Goal: Transaction & Acquisition: Purchase product/service

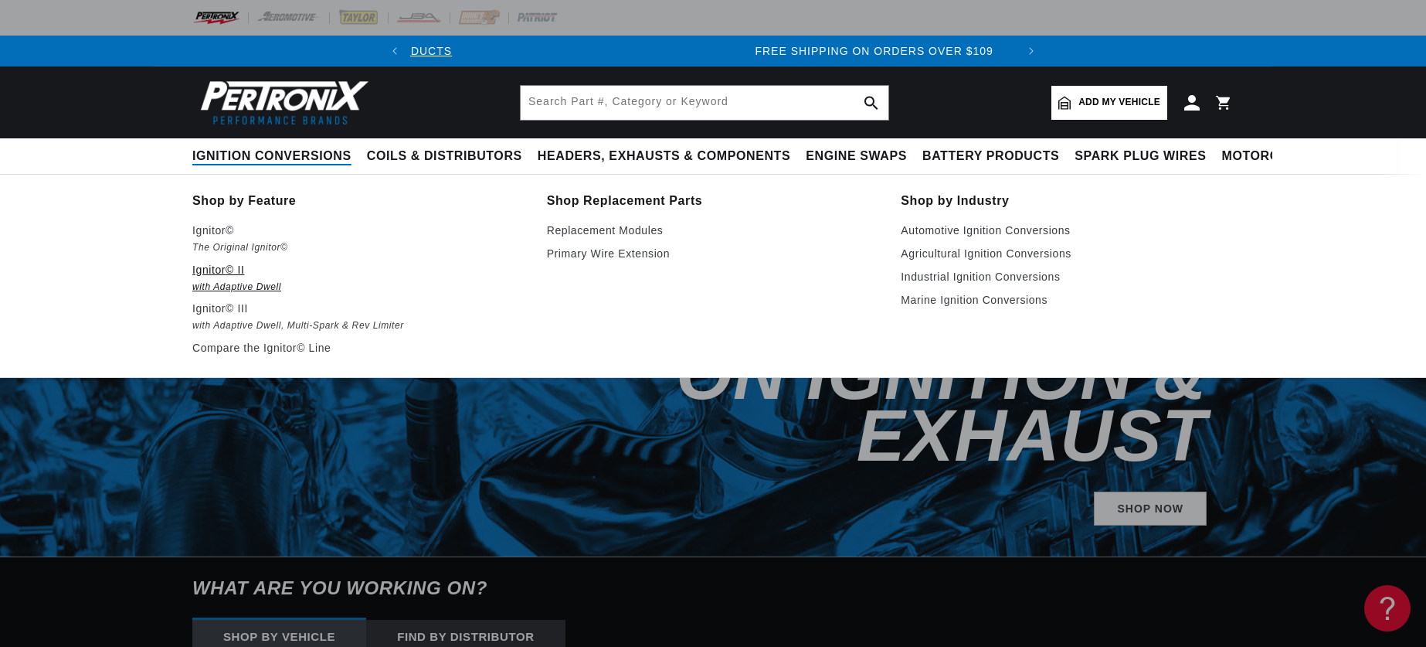
scroll to position [0, 606]
click at [226, 270] on p "Ignitor© II" at bounding box center [358, 269] width 333 height 19
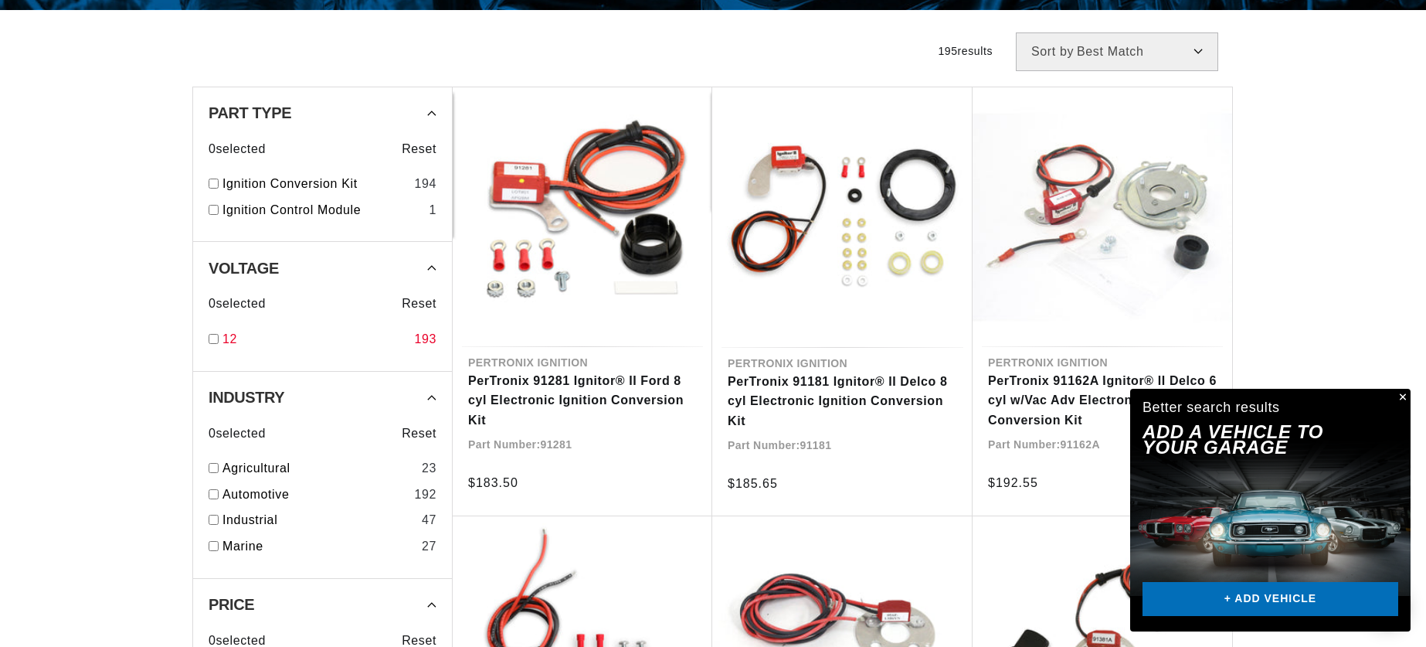
click at [229, 335] on link "12" at bounding box center [315, 339] width 185 height 20
checkbox input "true"
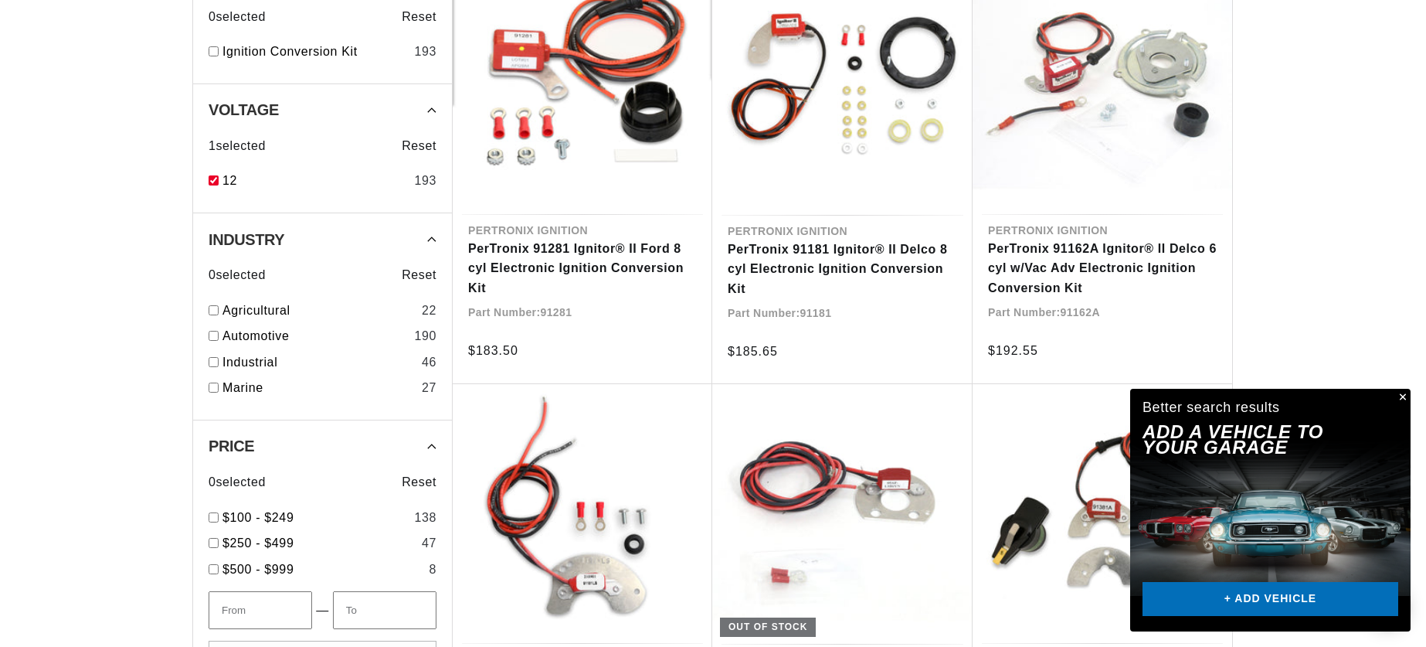
scroll to position [518, 0]
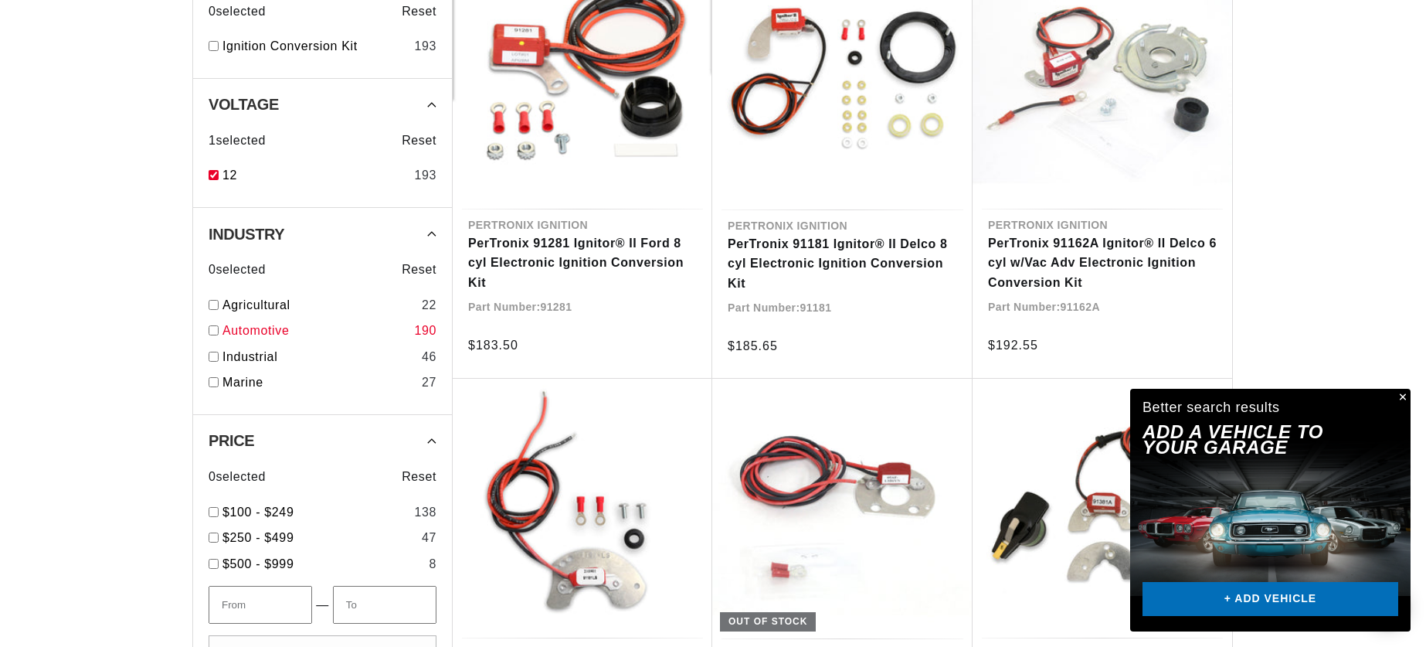
click at [235, 328] on link "Automotive" at bounding box center [315, 331] width 185 height 20
checkbox input "true"
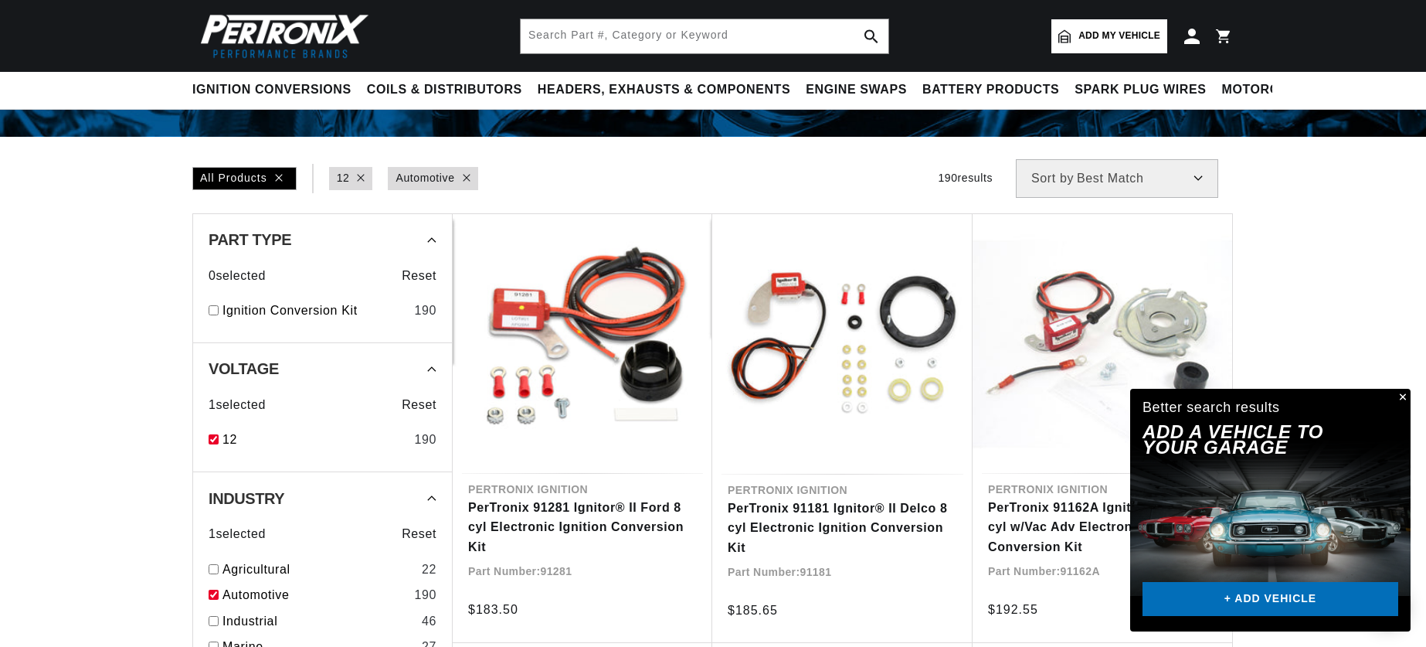
scroll to position [0, 606]
click at [241, 311] on link "Ignition Conversion Kit" at bounding box center [315, 311] width 185 height 20
checkbox input "true"
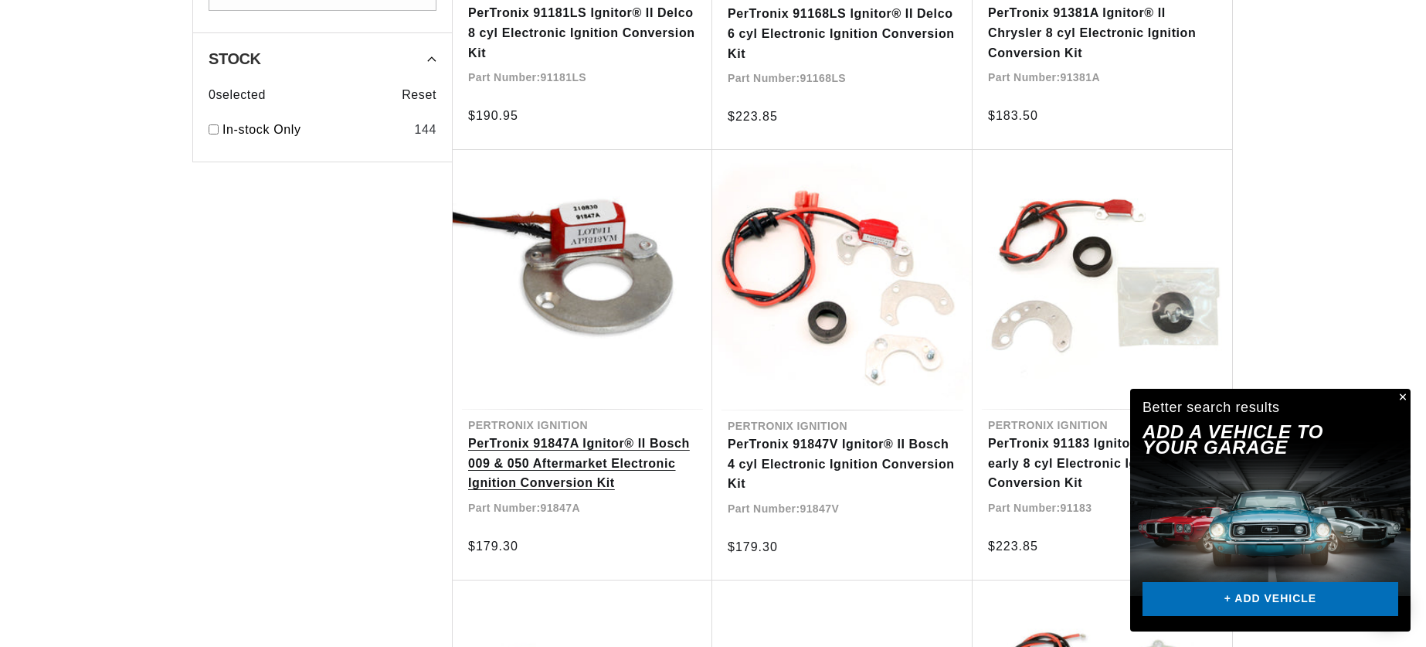
scroll to position [1179, 0]
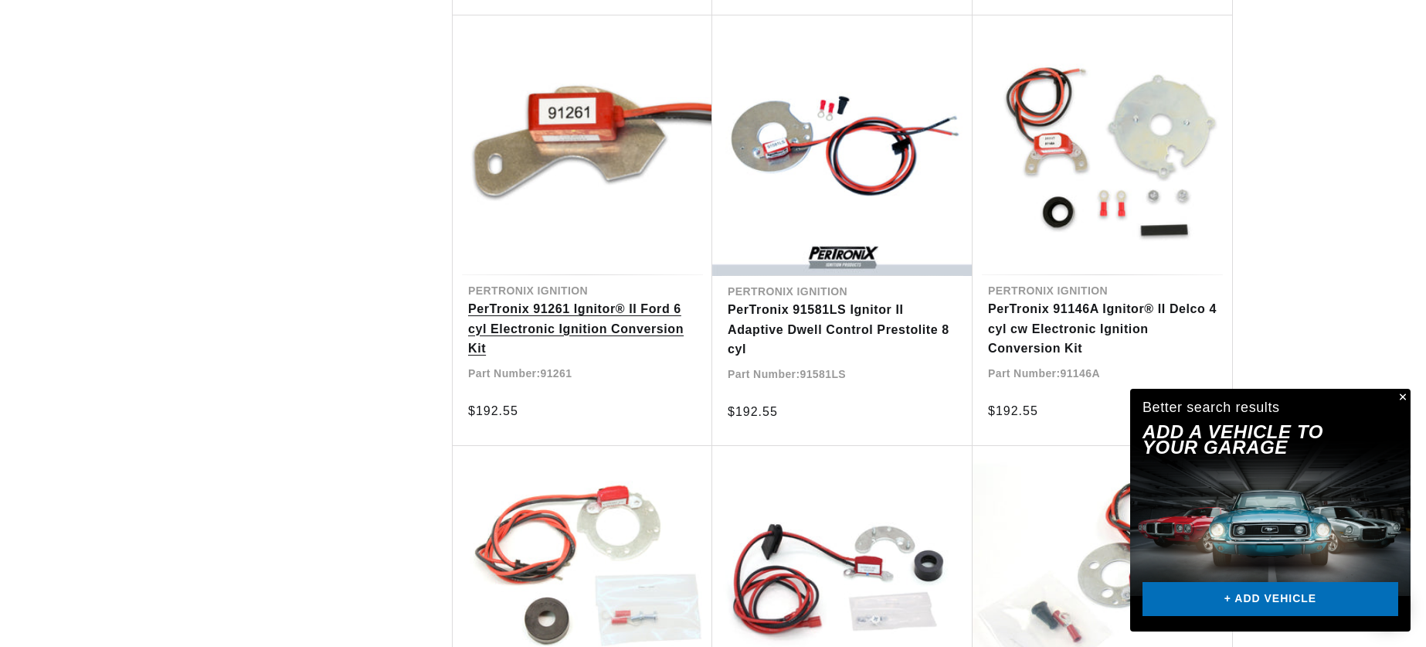
scroll to position [0, 606]
click at [613, 305] on link "PerTronix 91261 Ignitor® II Ford 6 cyl Electronic Ignition Conversion Kit" at bounding box center [582, 328] width 229 height 59
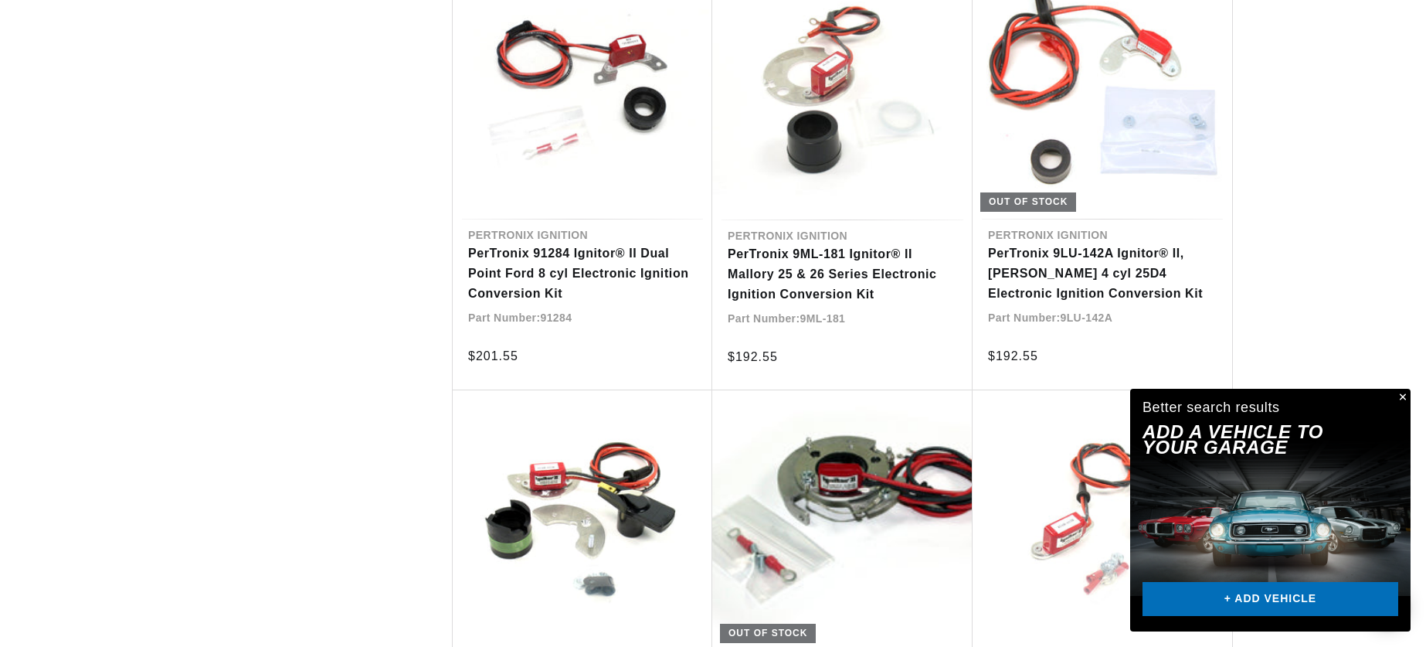
scroll to position [0, 0]
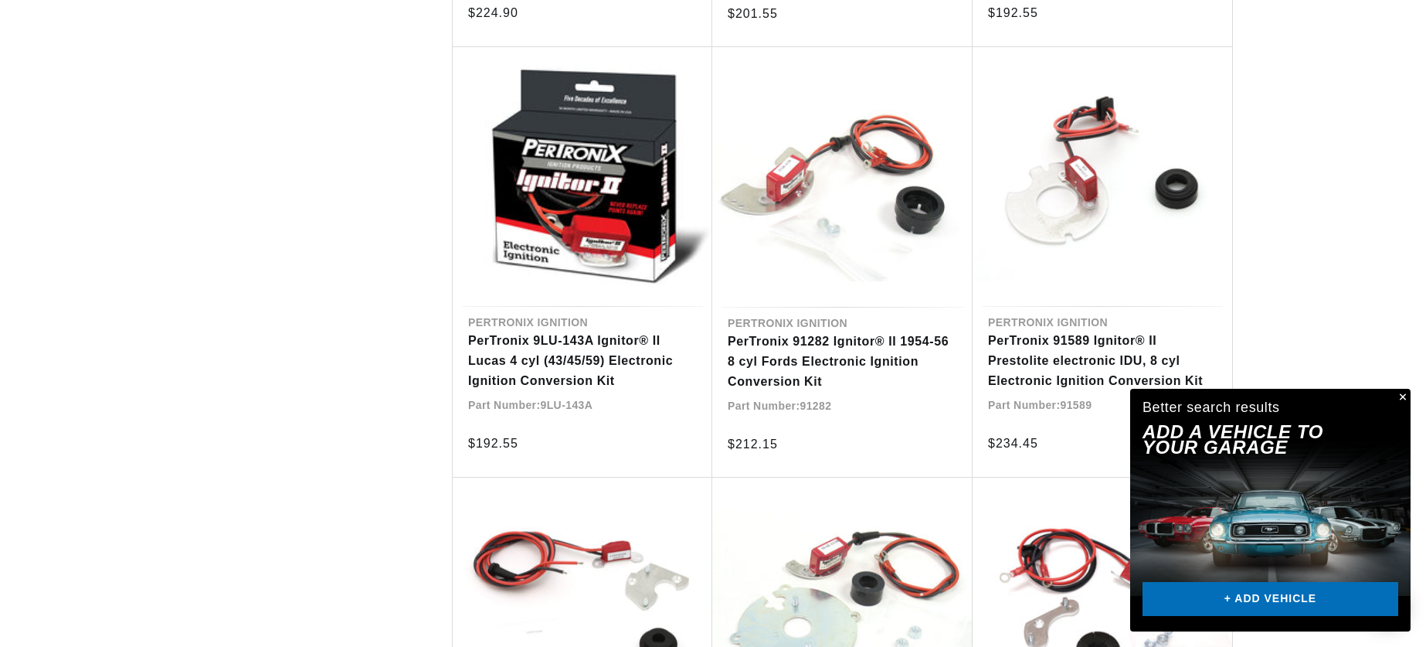
scroll to position [0, 606]
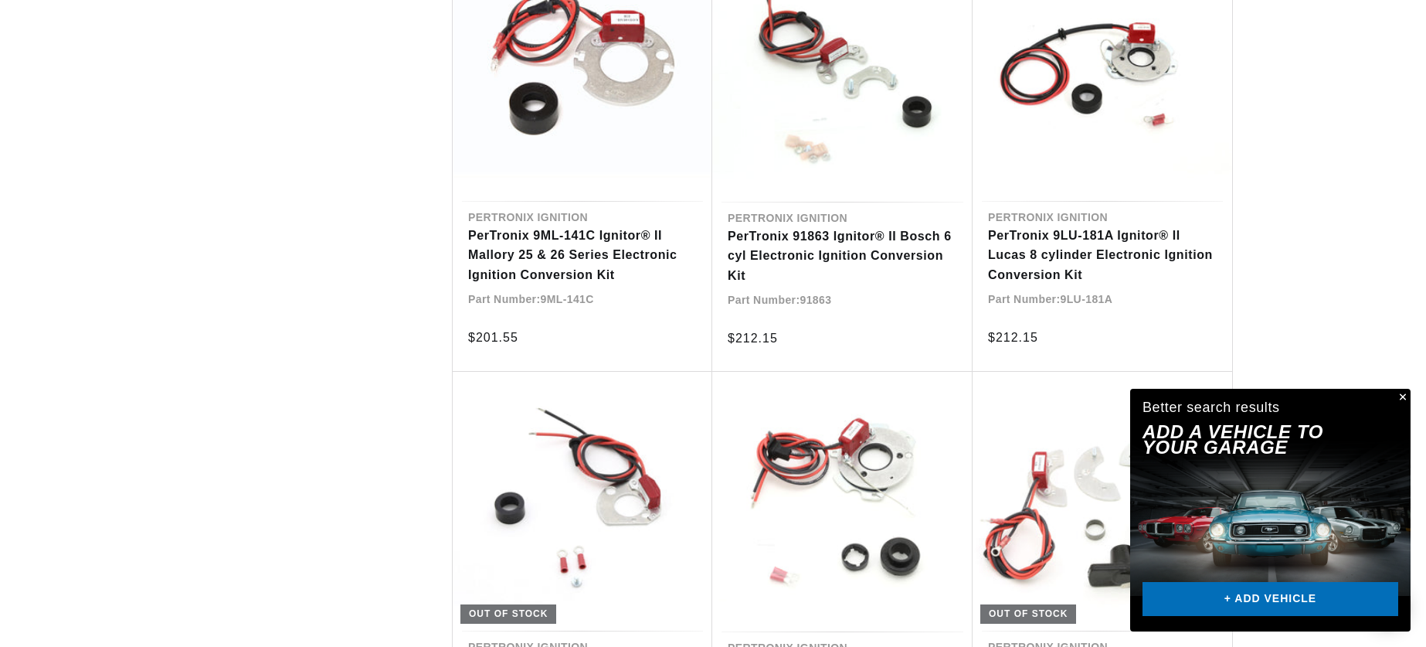
scroll to position [6550, 0]
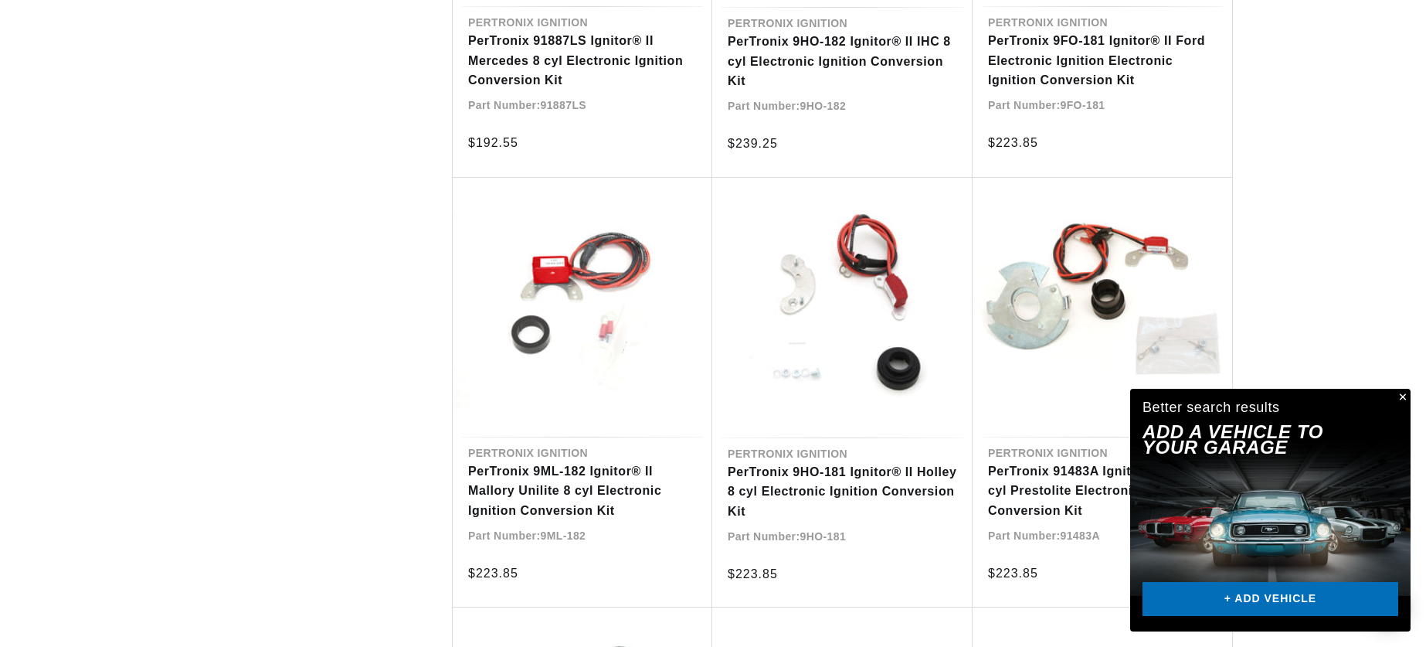
scroll to position [8037, 0]
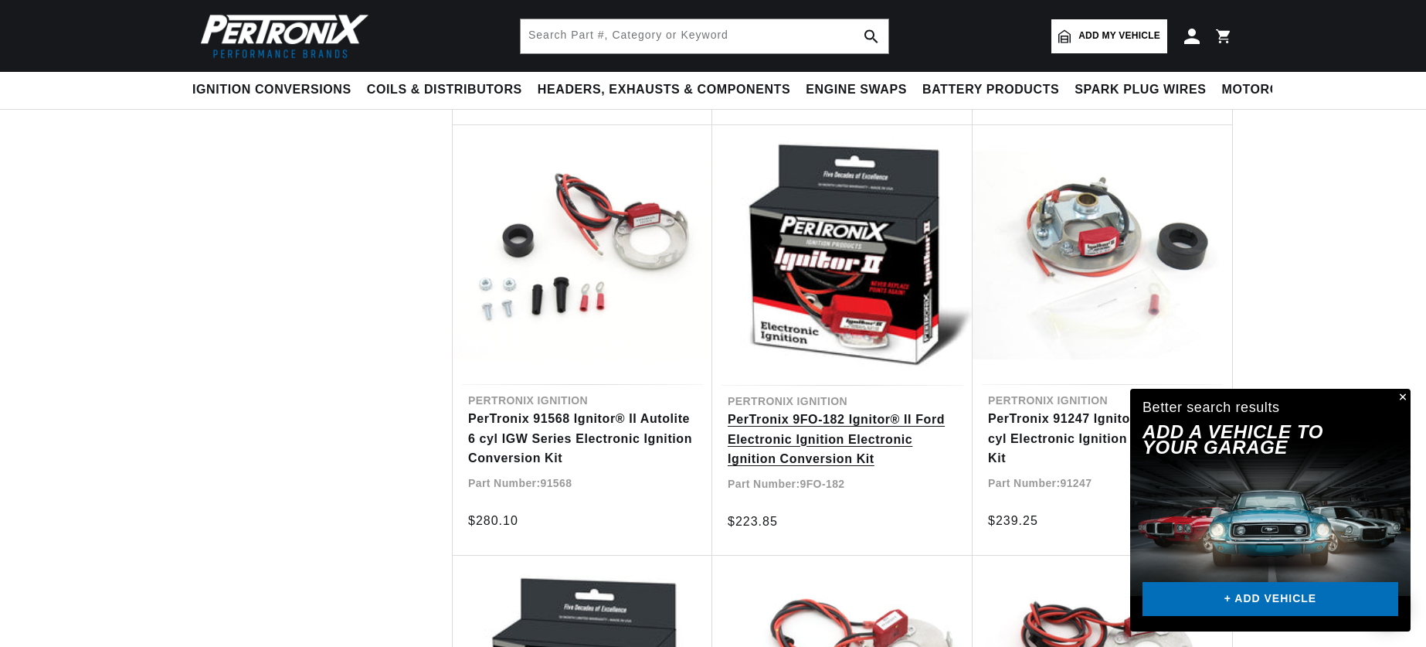
scroll to position [0, 606]
click at [865, 410] on link "PerTronix 9FO-182 Ignitor® II Ford Electronic Ignition Electronic Ignition Conv…" at bounding box center [842, 439] width 229 height 59
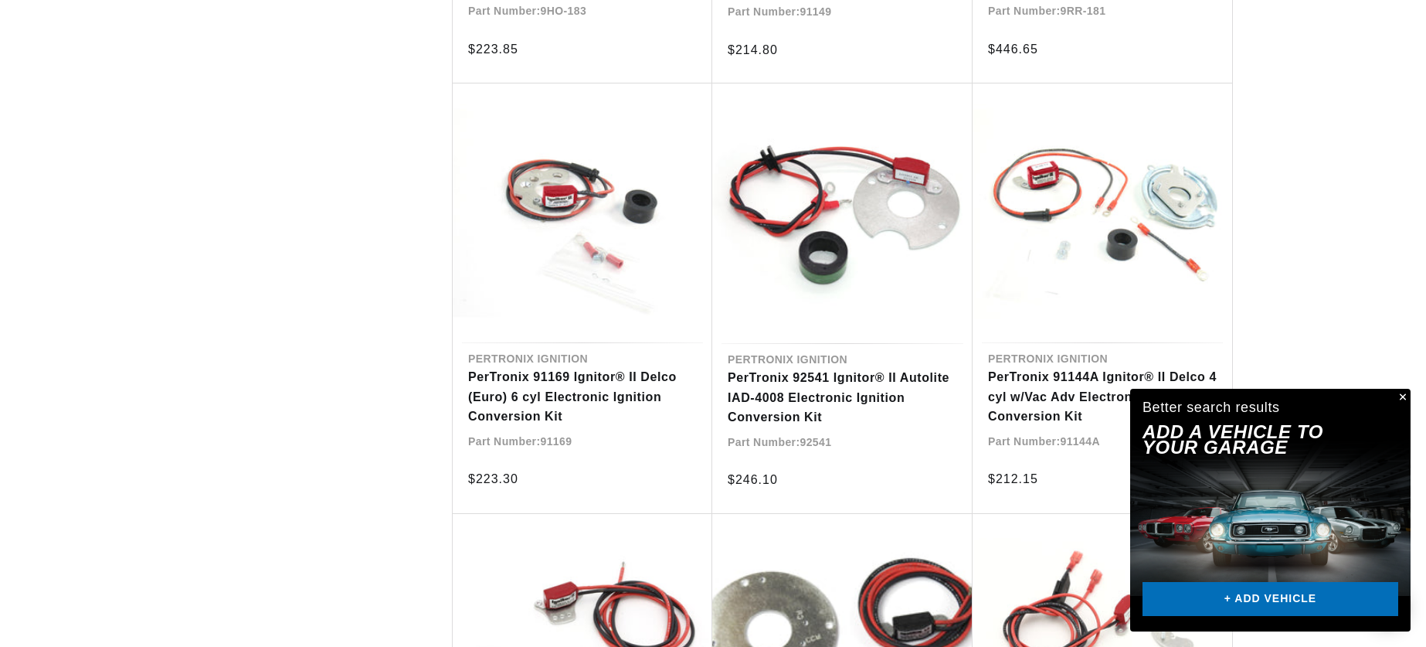
scroll to position [0, 606]
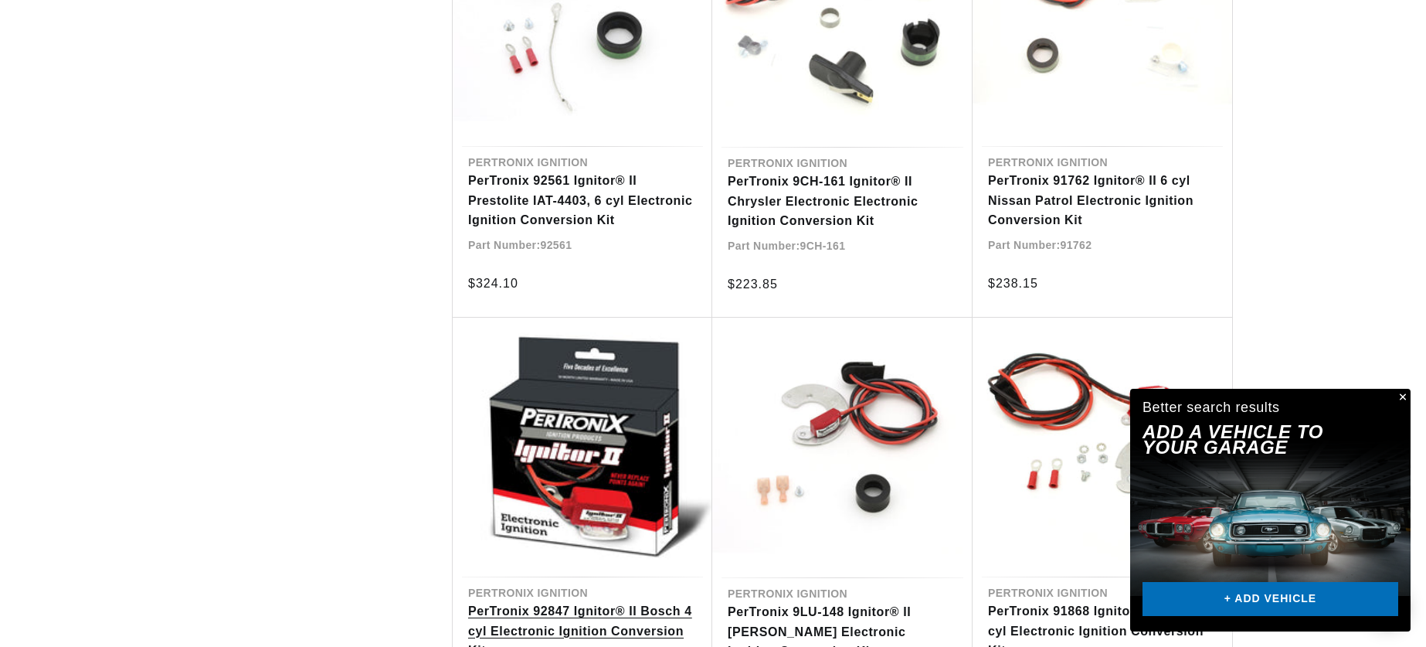
scroll to position [15211, 0]
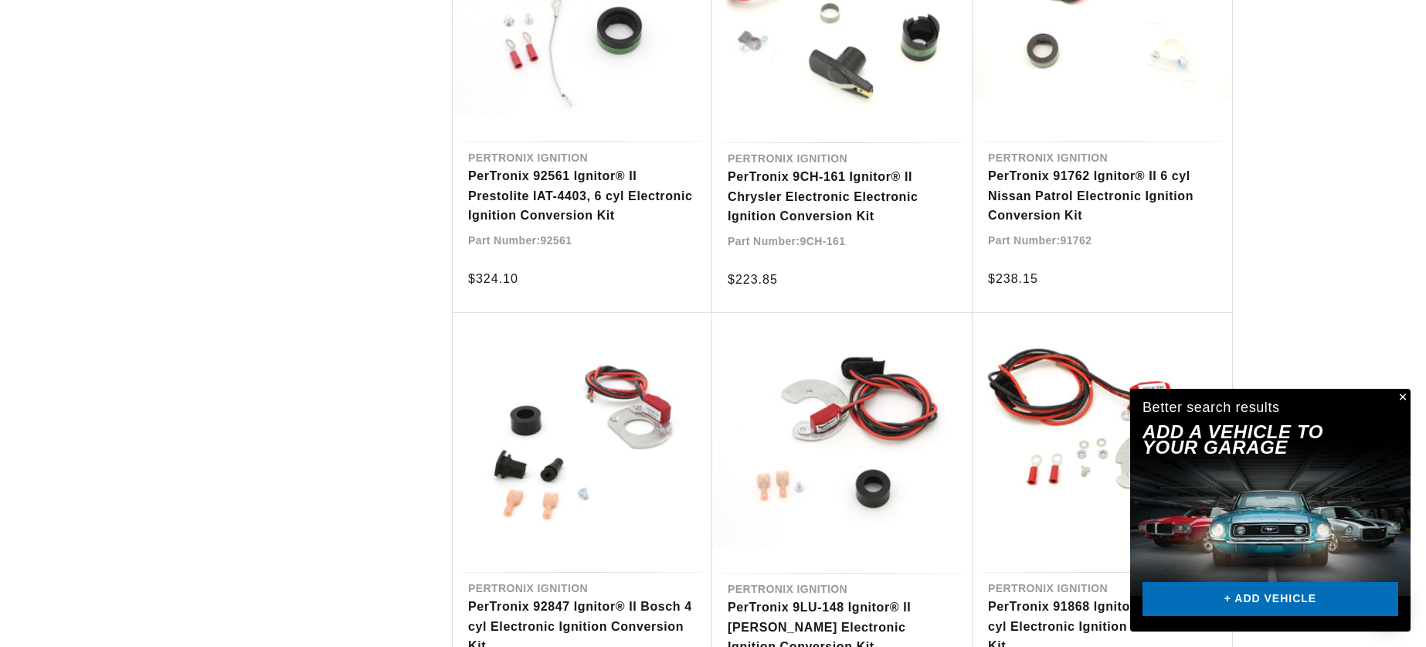
click at [1402, 399] on button "Close" at bounding box center [1401, 398] width 19 height 19
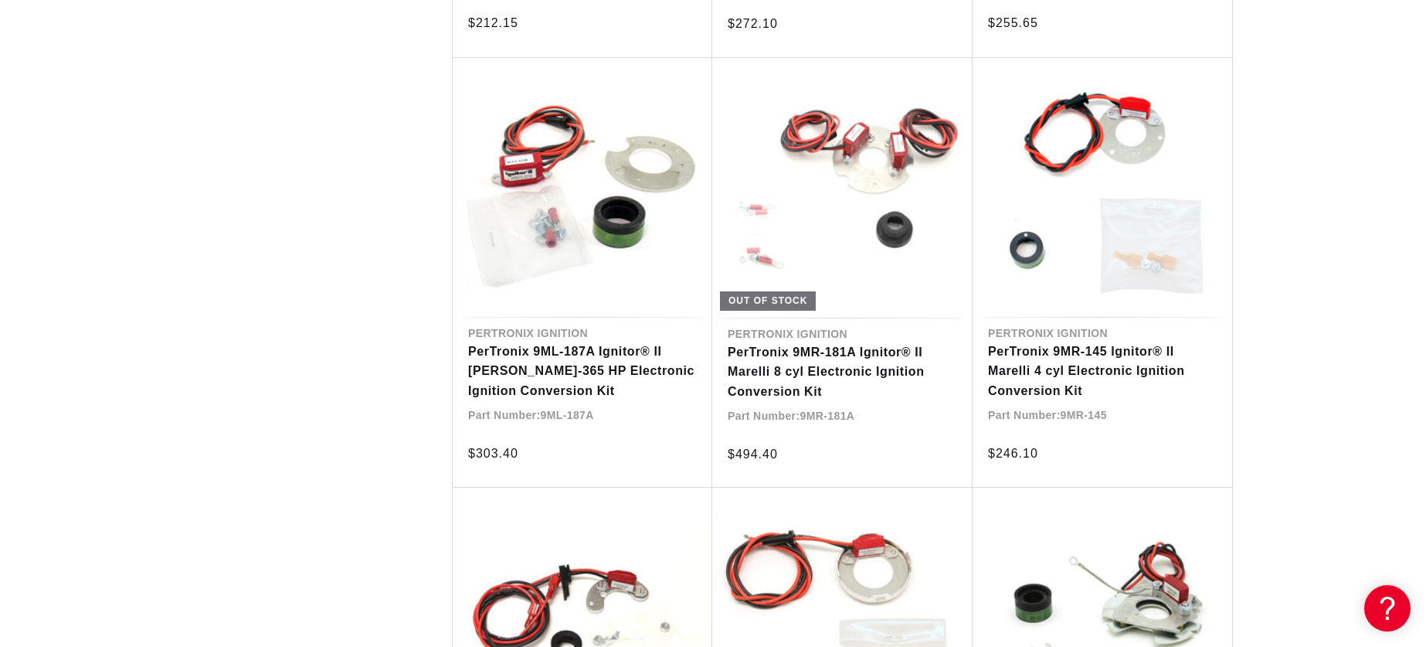
scroll to position [0, 157]
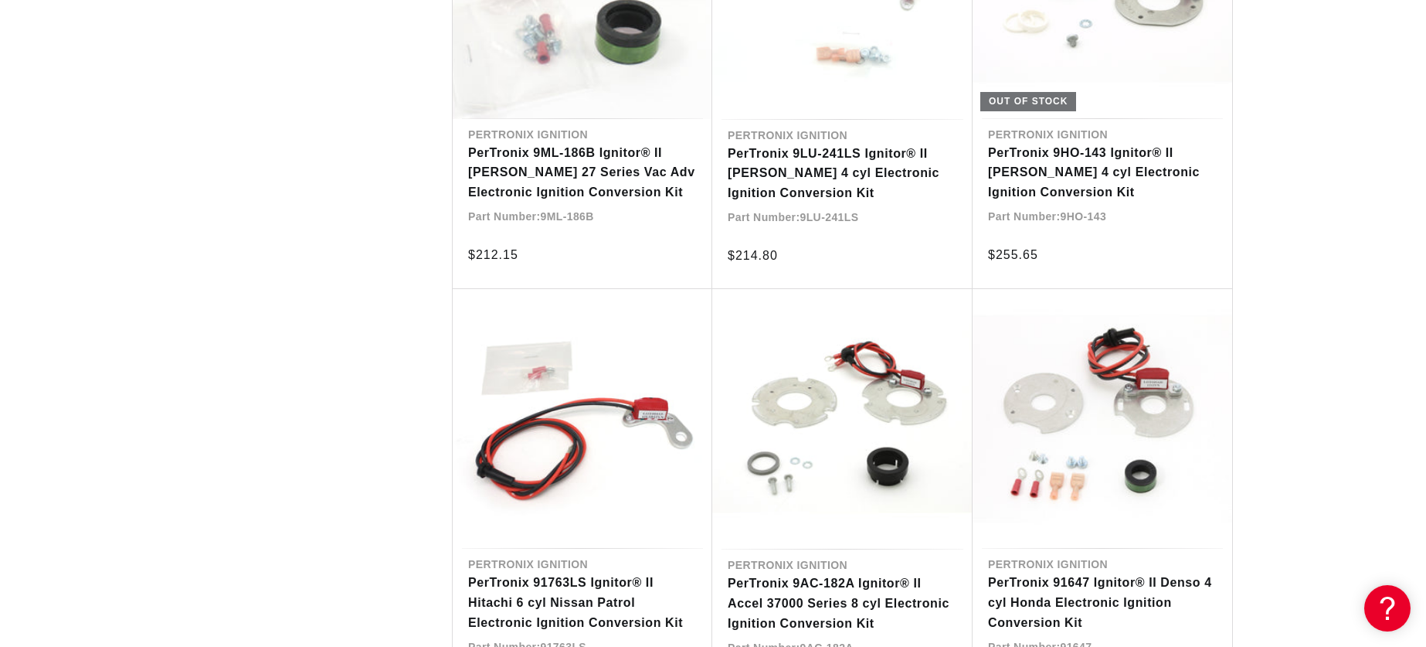
scroll to position [20405, 0]
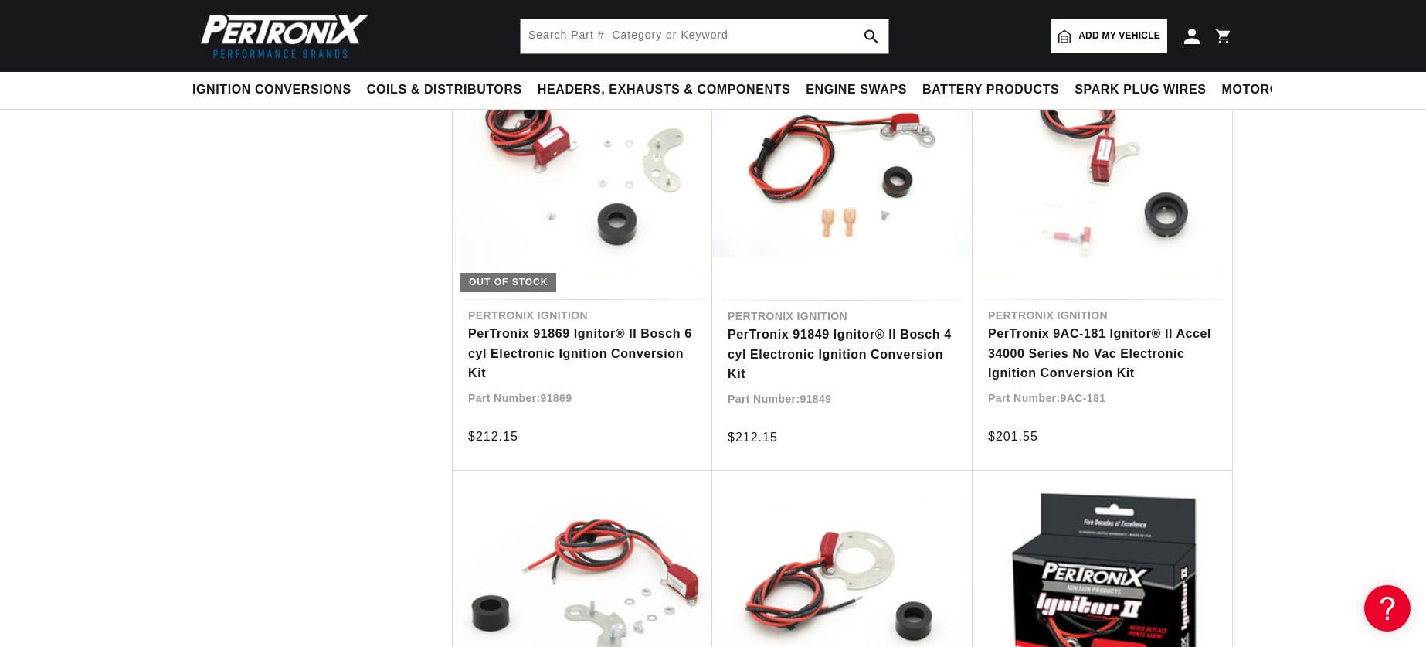
scroll to position [21074, 1]
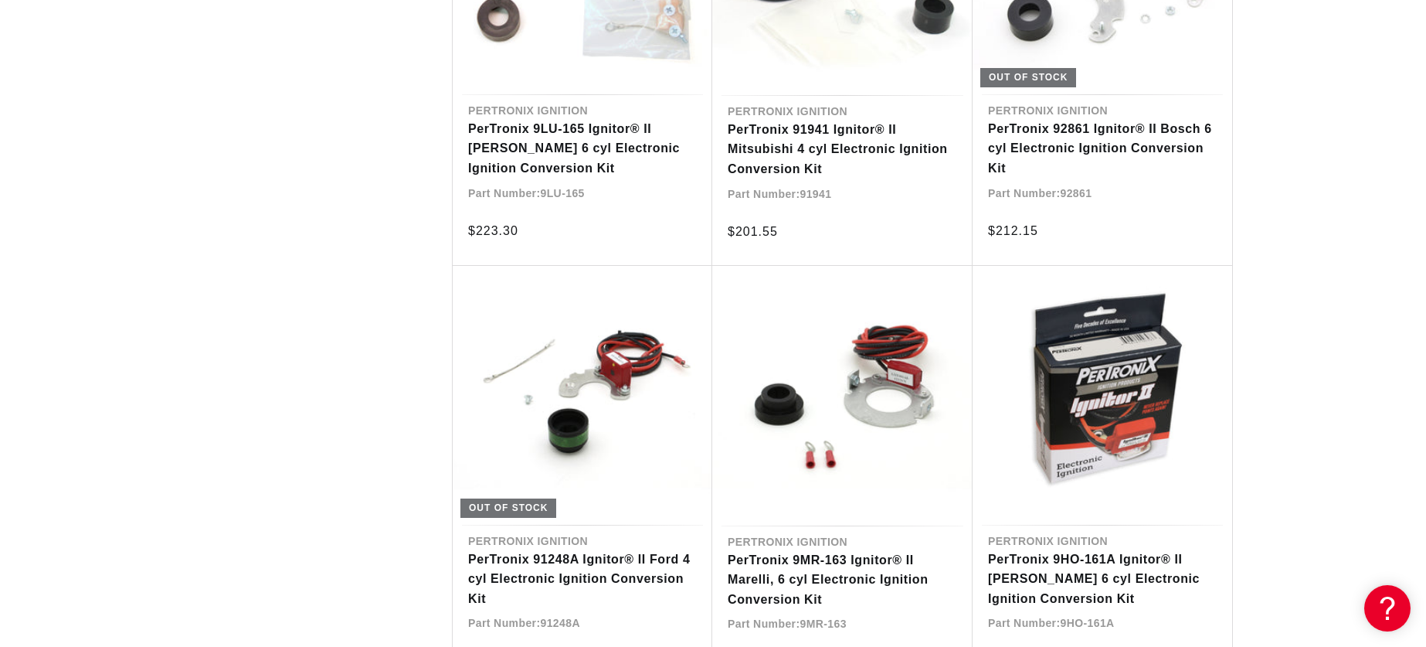
scroll to position [0, 606]
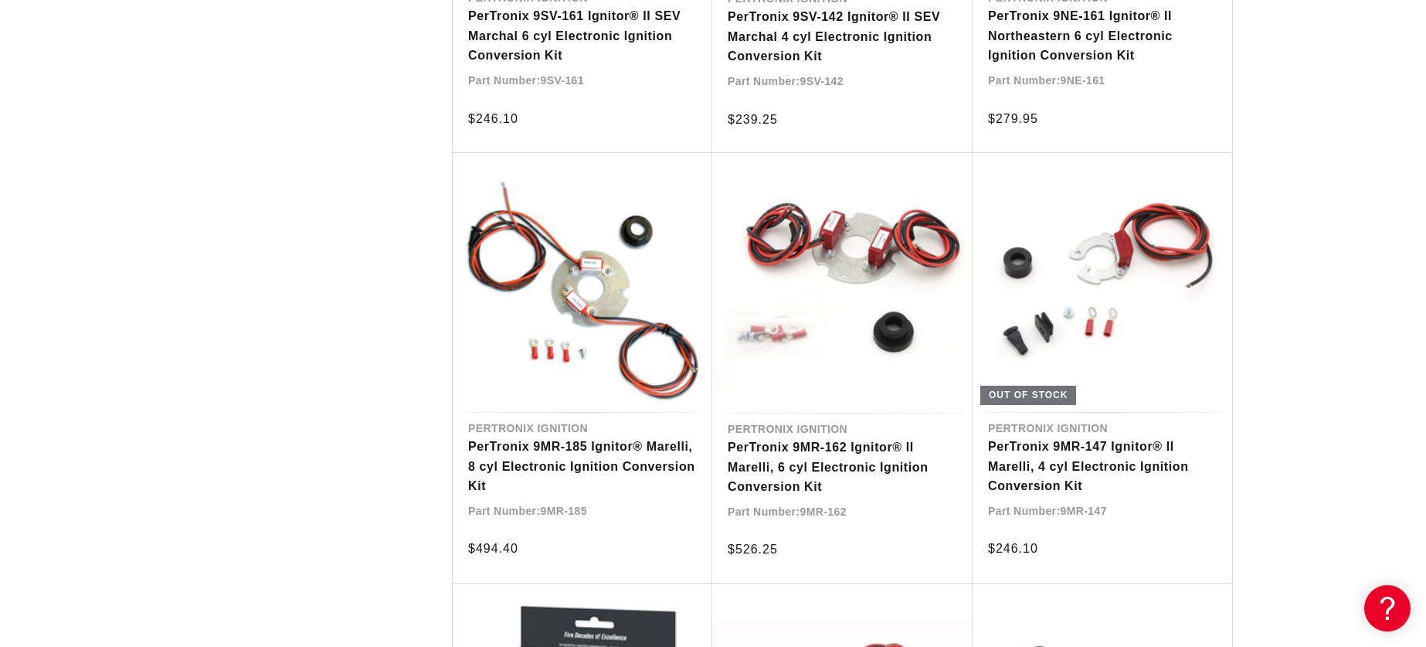
scroll to position [0, 606]
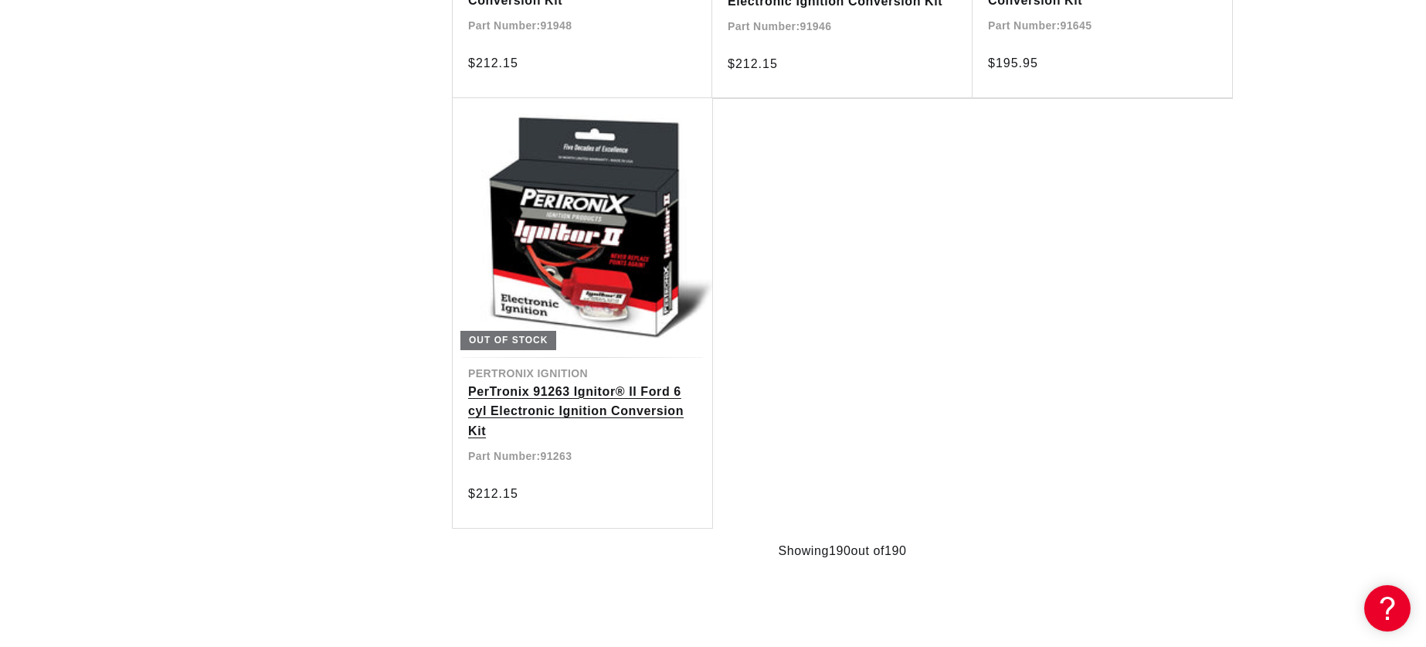
scroll to position [0, 606]
click at [593, 382] on link "PerTronix 91263 Ignitor® II Ford 6 cyl Electronic Ignition Conversion Kit" at bounding box center [582, 411] width 229 height 59
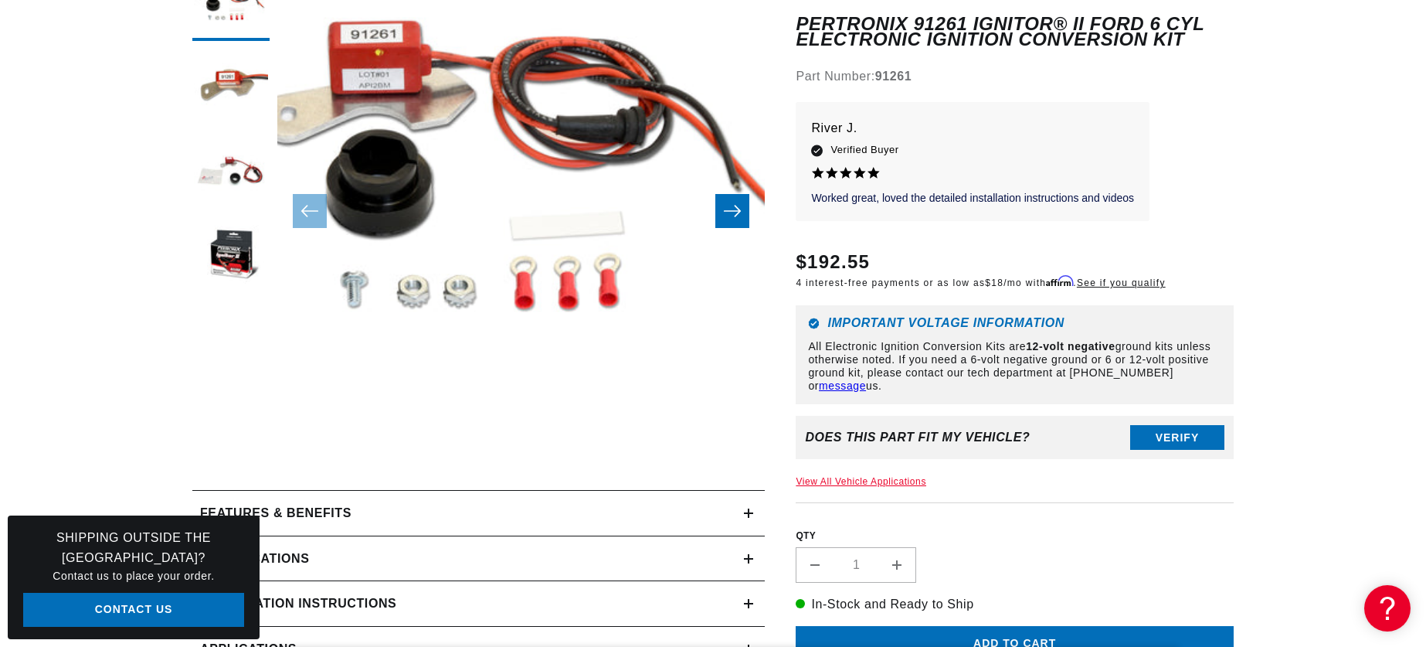
scroll to position [0, 606]
click at [899, 477] on link "View All Vehicle Applications" at bounding box center [861, 482] width 131 height 11
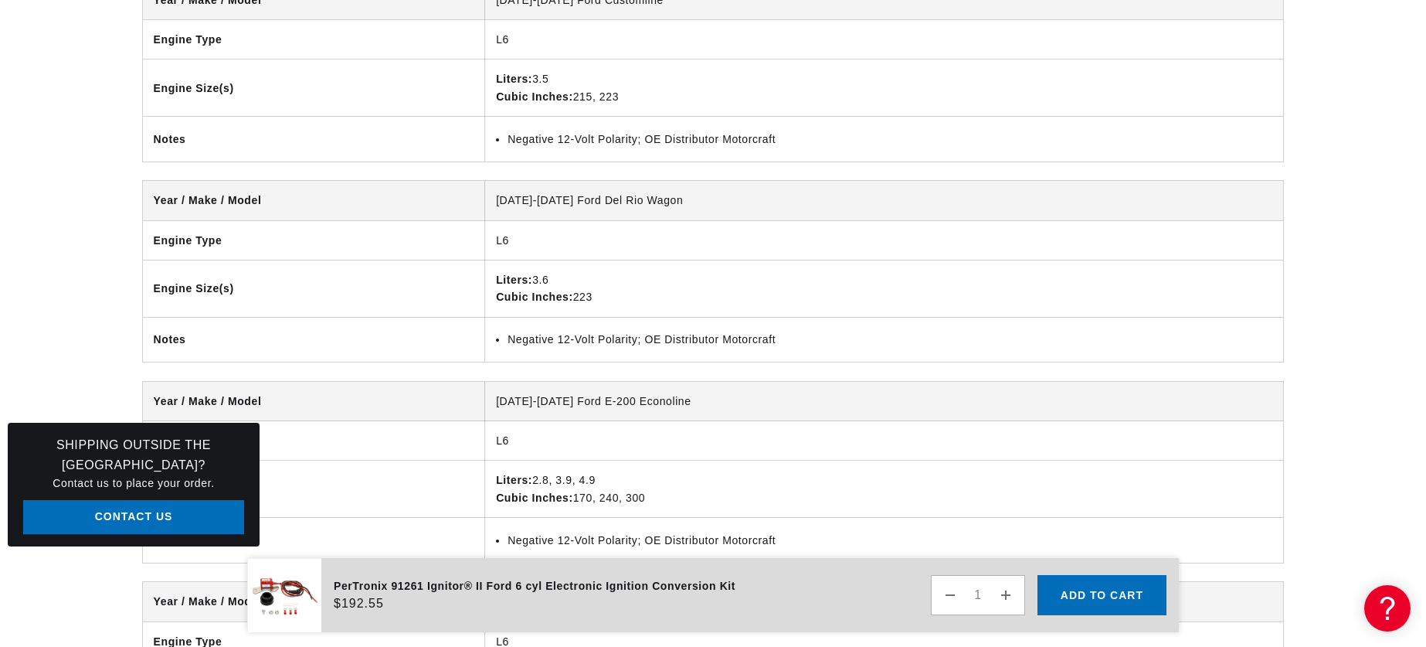
scroll to position [4116, 0]
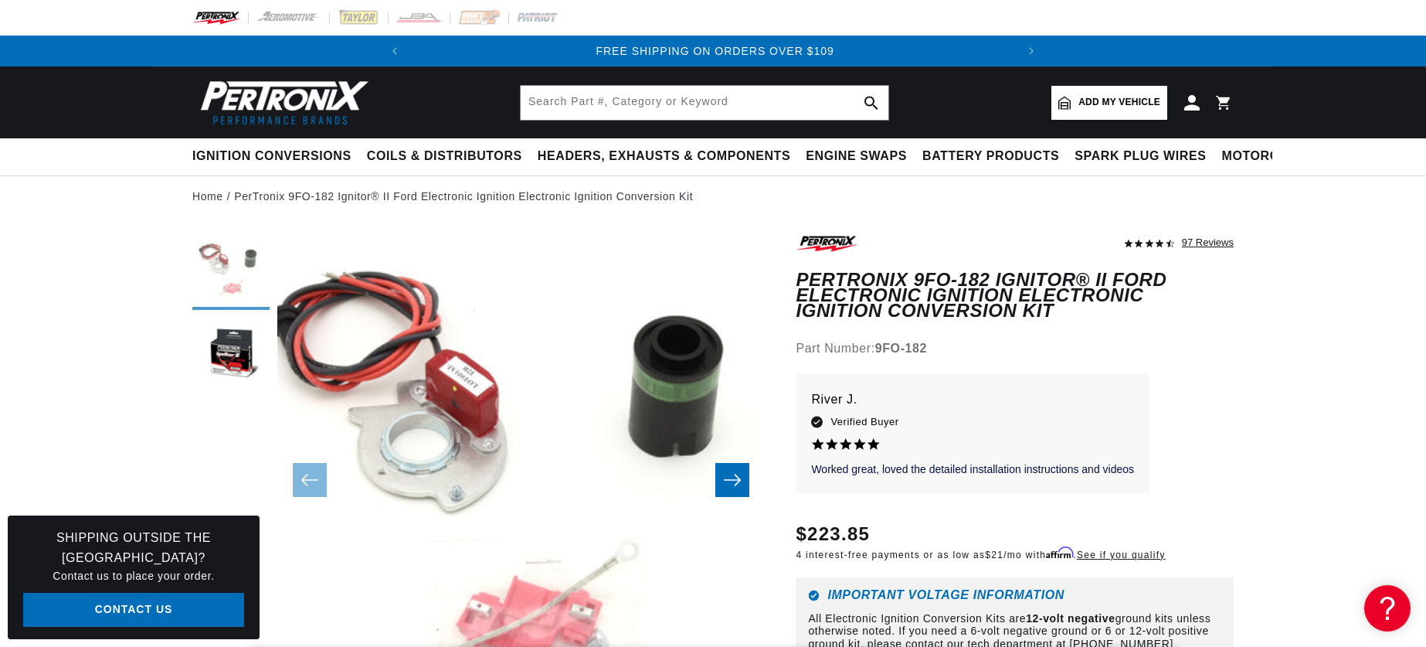
scroll to position [0, 606]
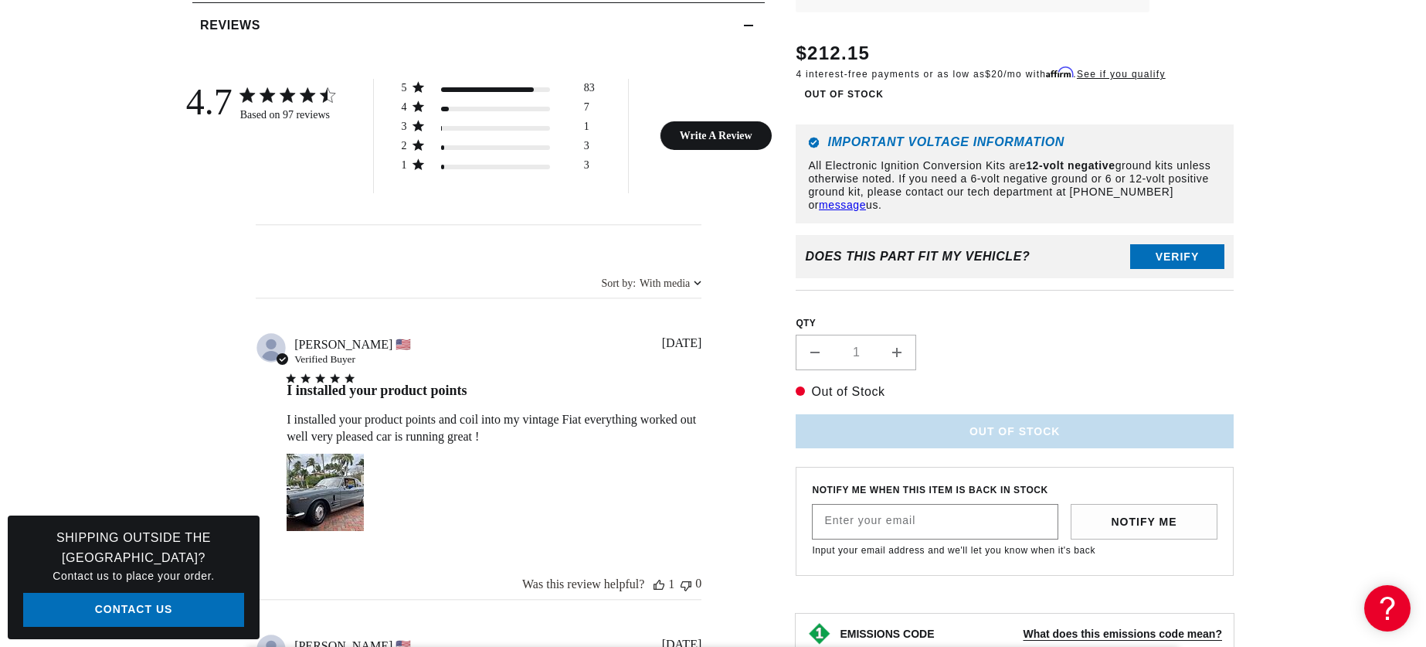
click at [1174, 269] on button "Verify" at bounding box center [1177, 256] width 94 height 25
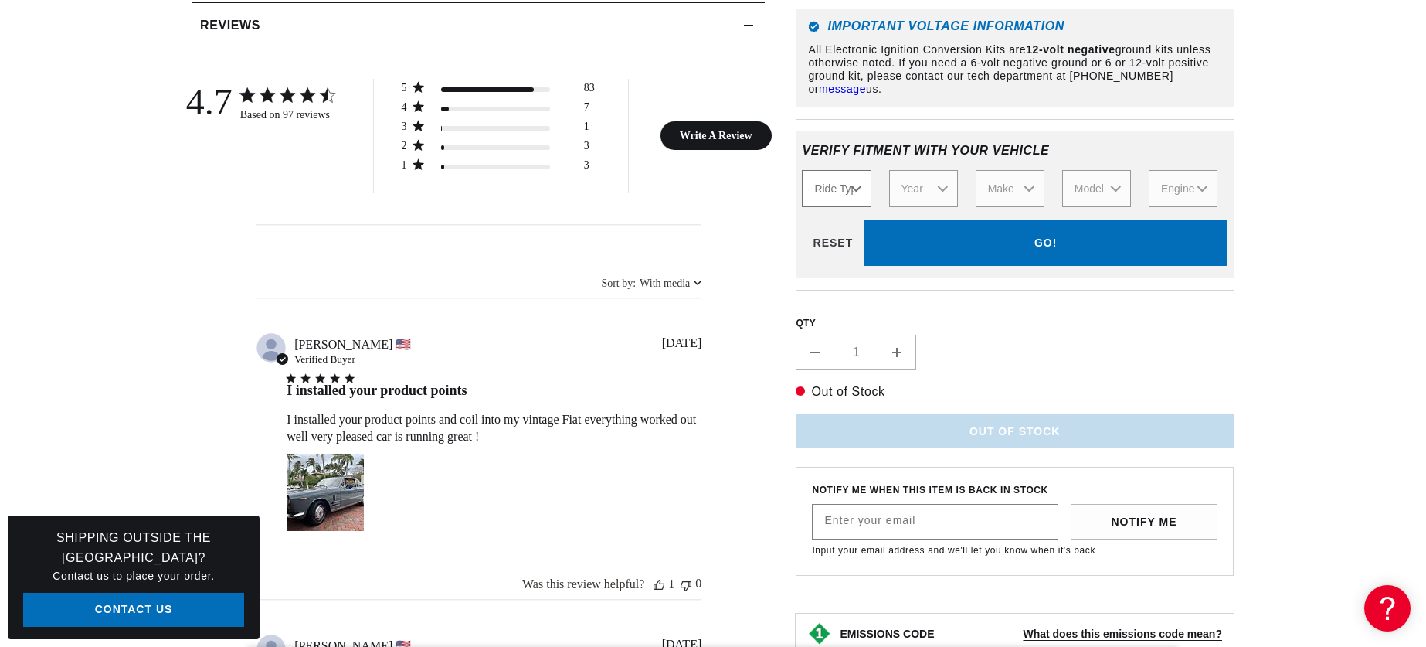
select select "Automotive"
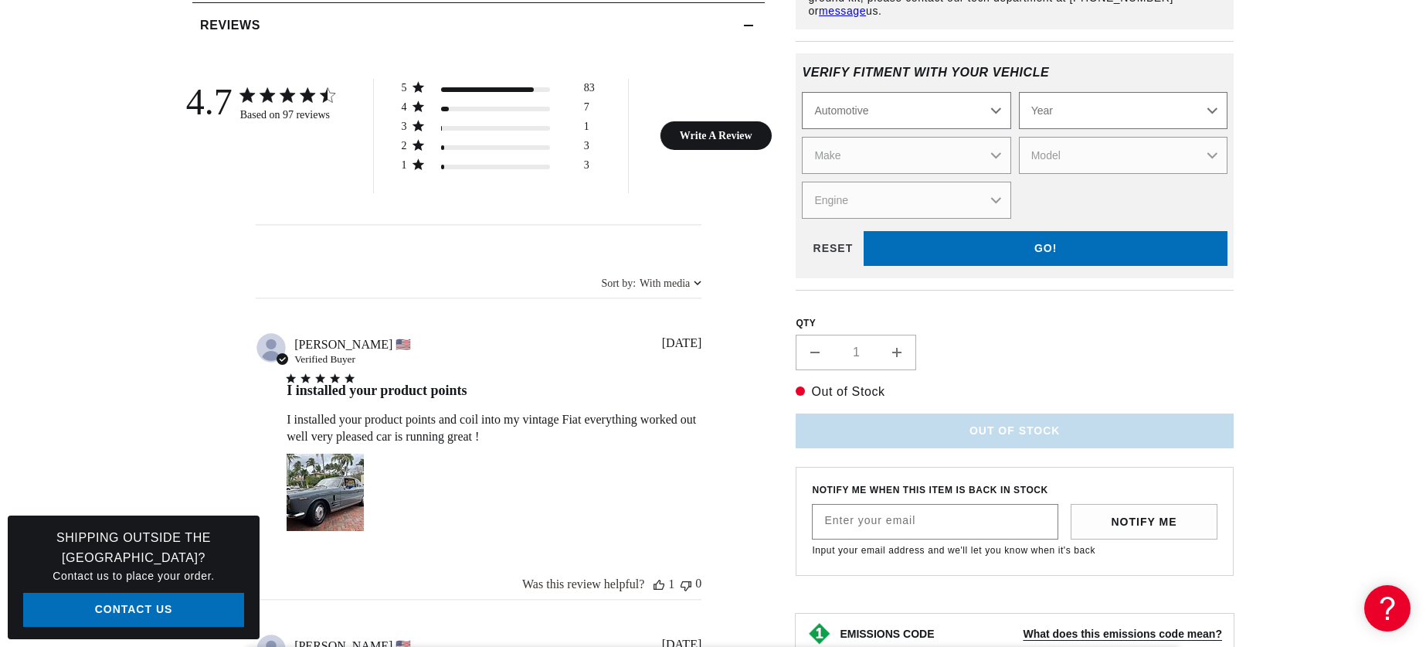
scroll to position [0, 606]
select select "1965"
select select "Ford"
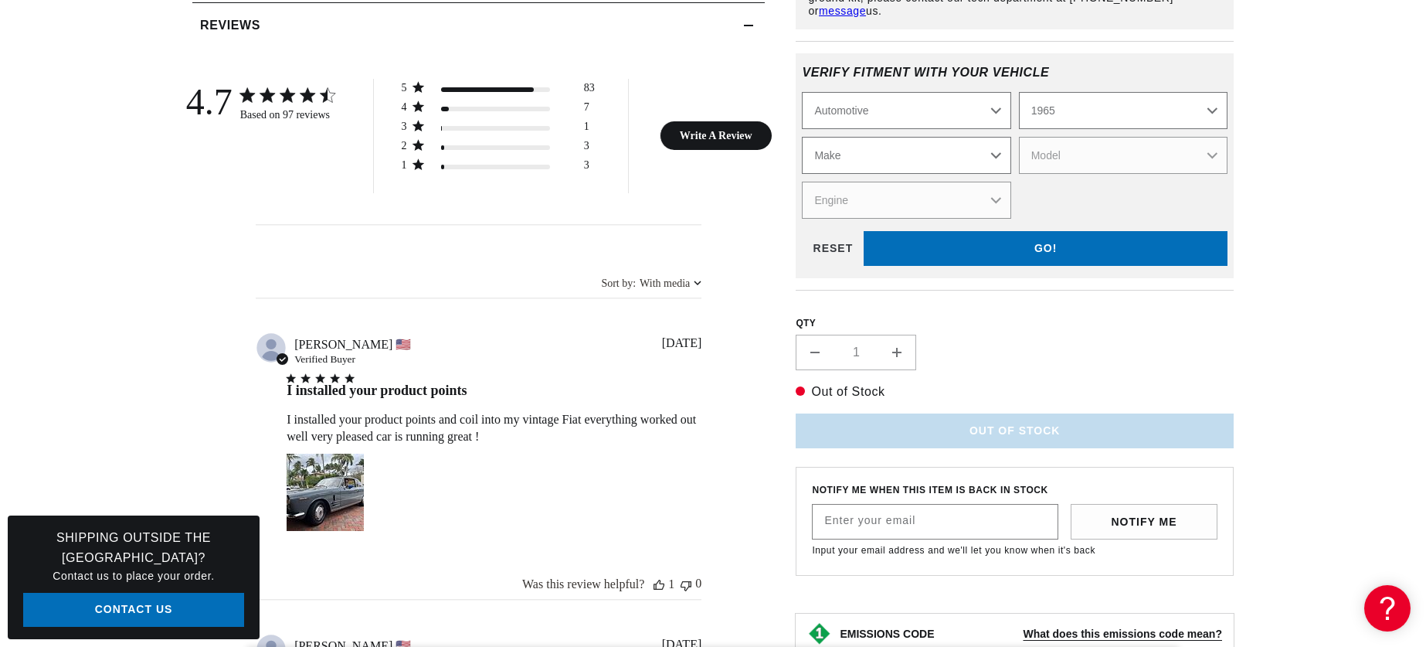
select select "Ford"
select select "F-250"
click at [1052, 267] on div "GO! RESET" at bounding box center [1015, 249] width 426 height 35
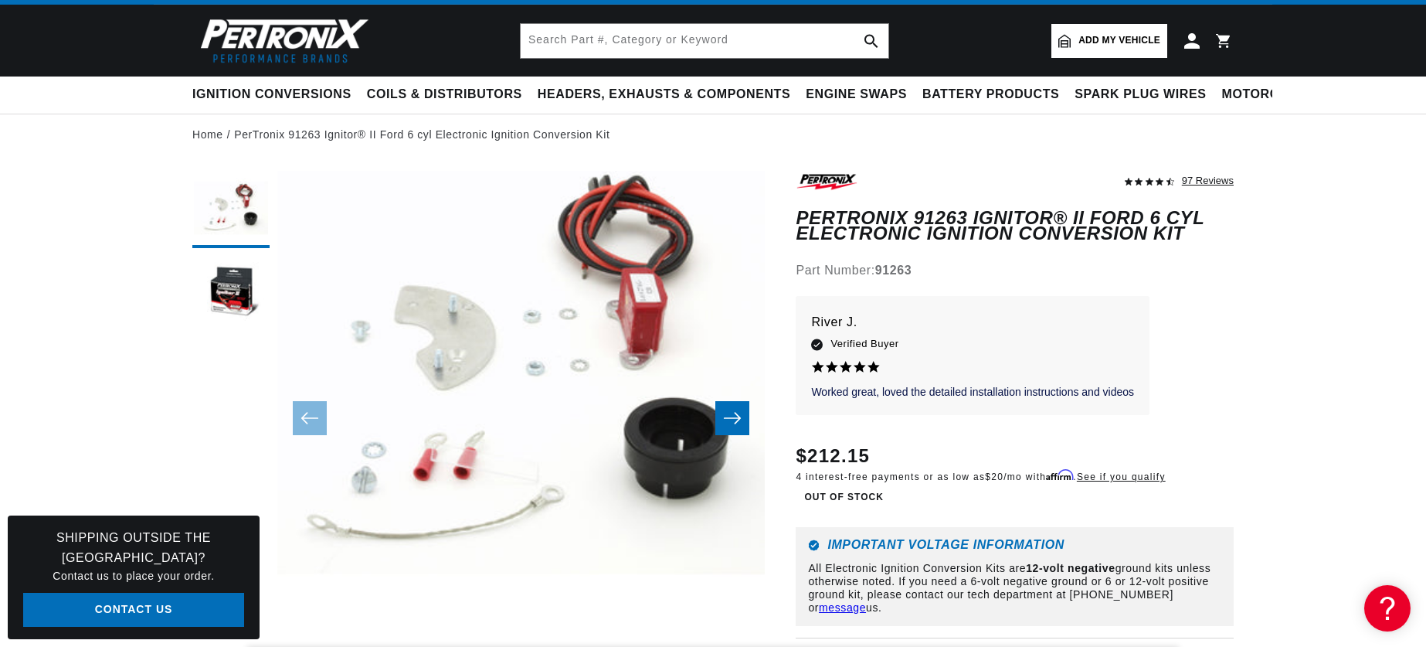
scroll to position [0, 0]
